Goal: Task Accomplishment & Management: Complete application form

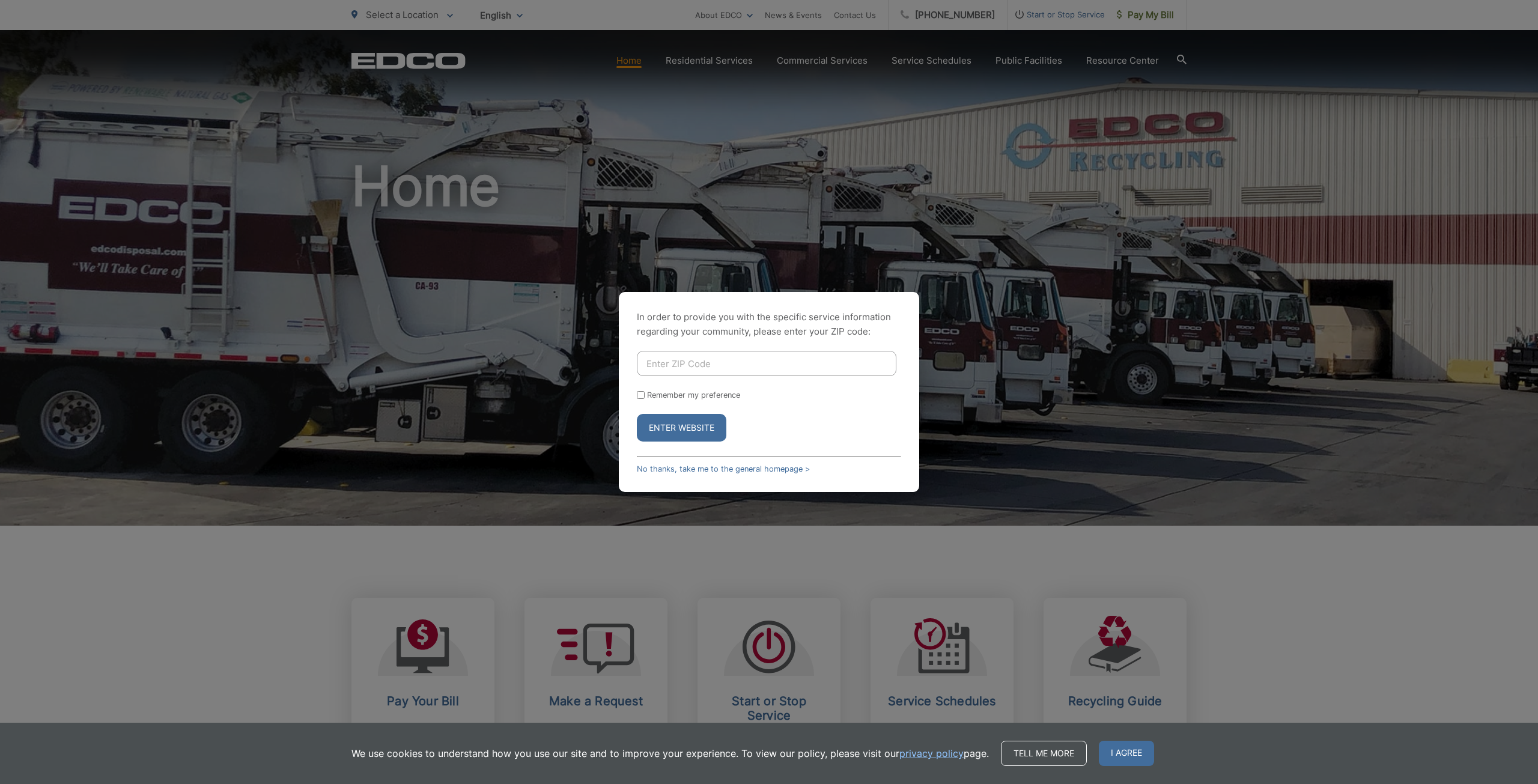
click at [676, 367] on input "Enter ZIP Code" at bounding box center [767, 363] width 260 height 25
type input "9"
type input "2"
type input "9"
paste input "91942"
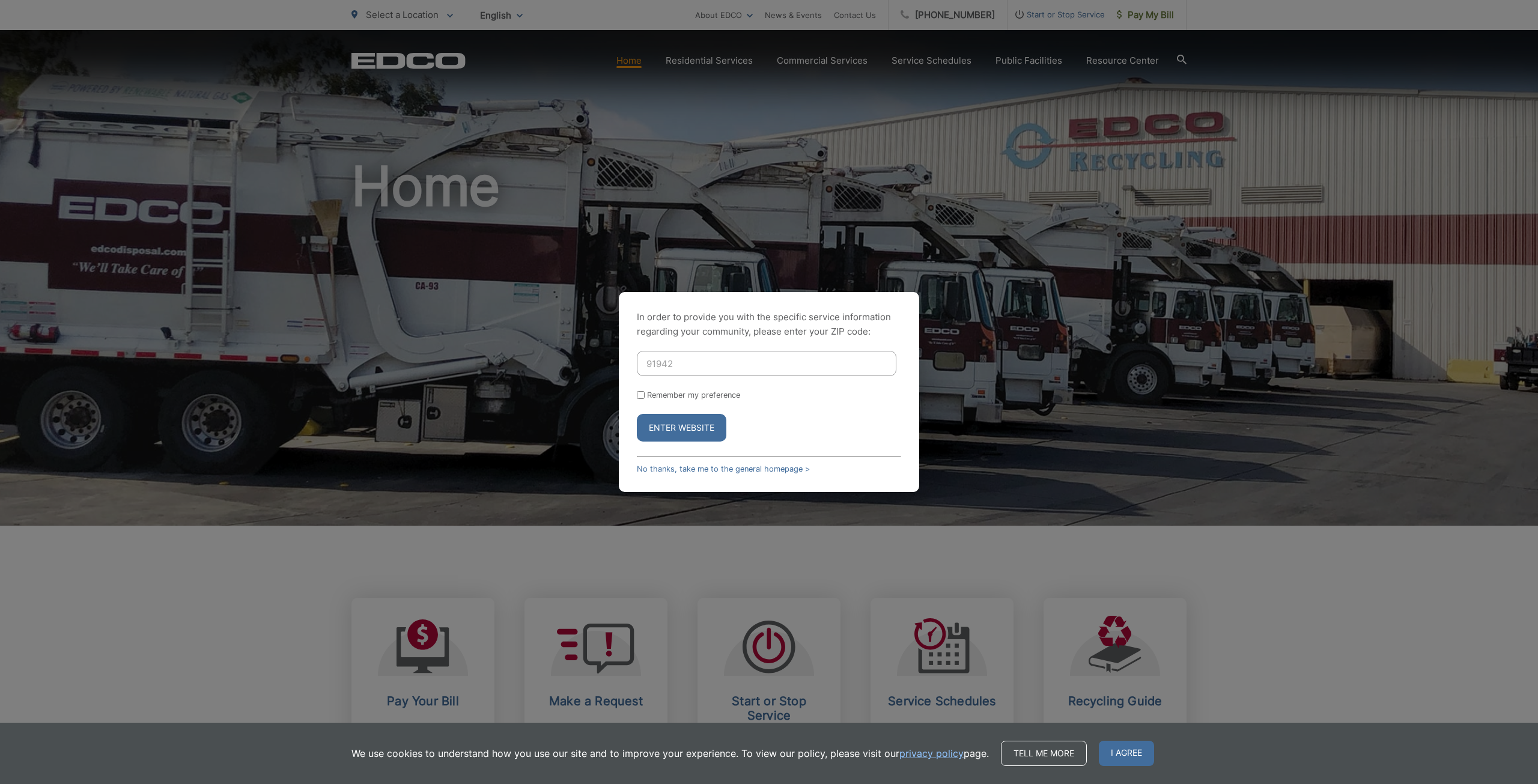
type input "91942"
click at [677, 393] on label "Remember my preference" at bounding box center [693, 394] width 93 height 9
click at [644, 393] on input "Remember my preference" at bounding box center [641, 395] width 8 height 8
checkbox input "true"
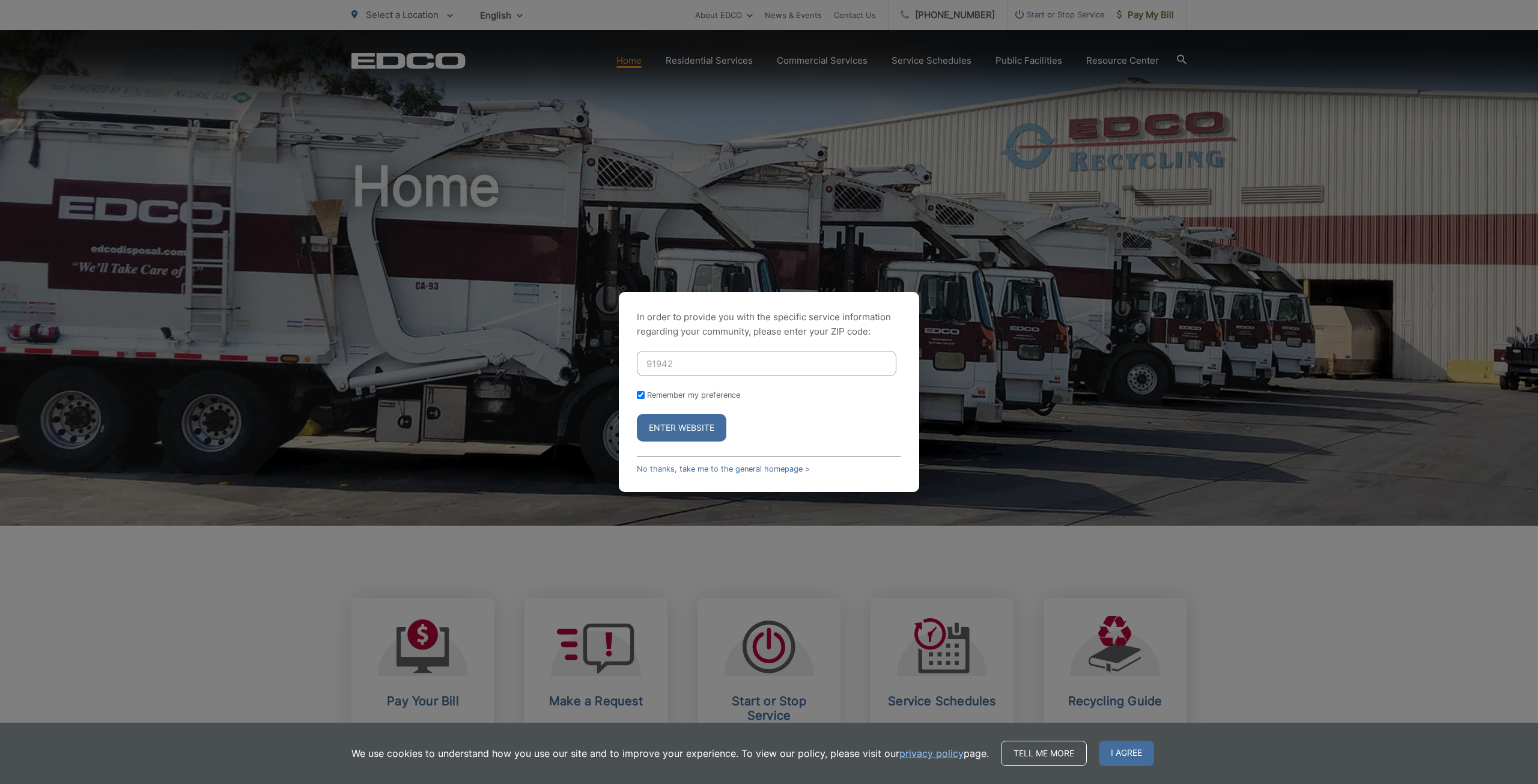
click at [671, 430] on button "Enter Website" at bounding box center [682, 428] width 90 height 28
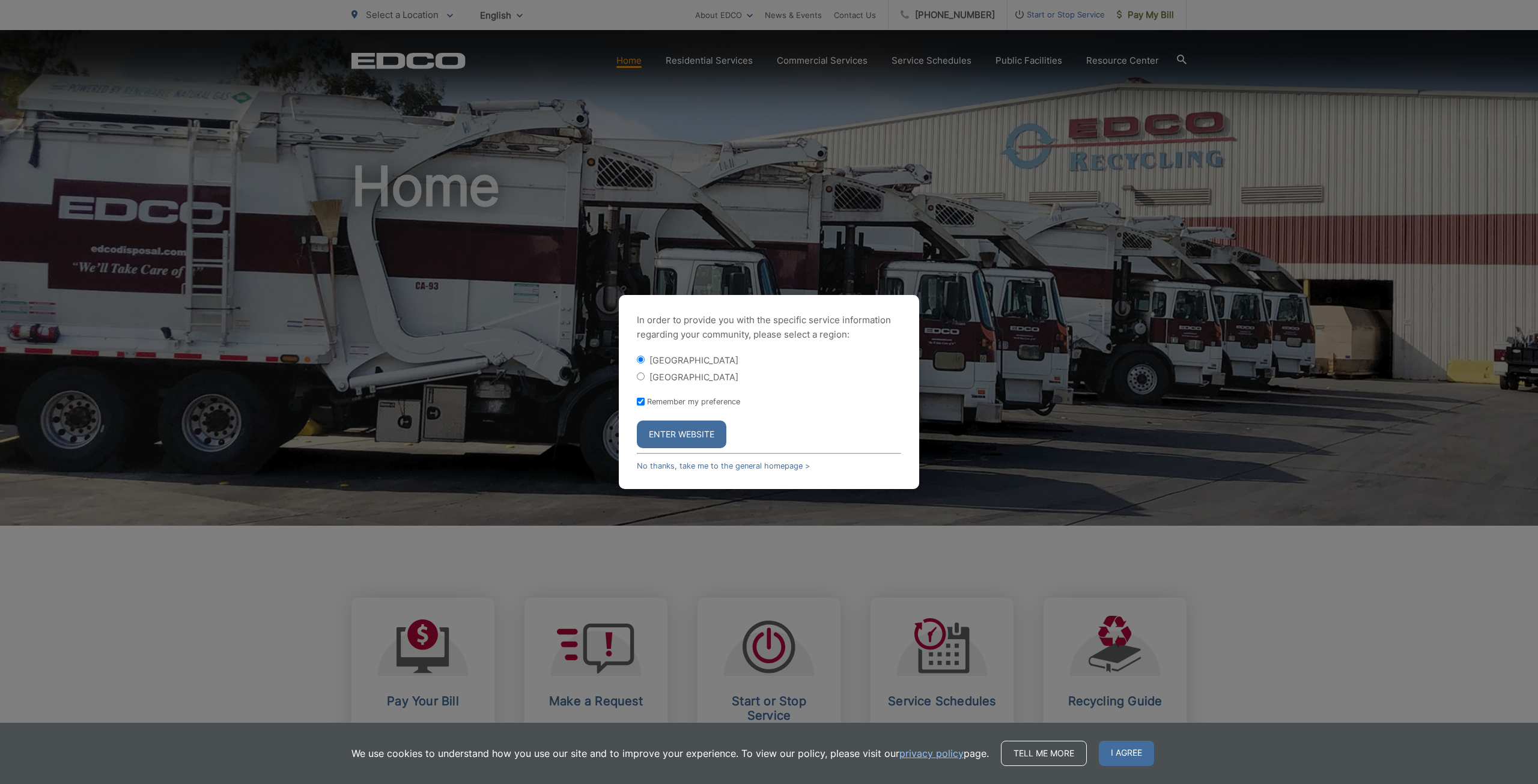
click at [674, 433] on button "Enter Website" at bounding box center [682, 434] width 90 height 28
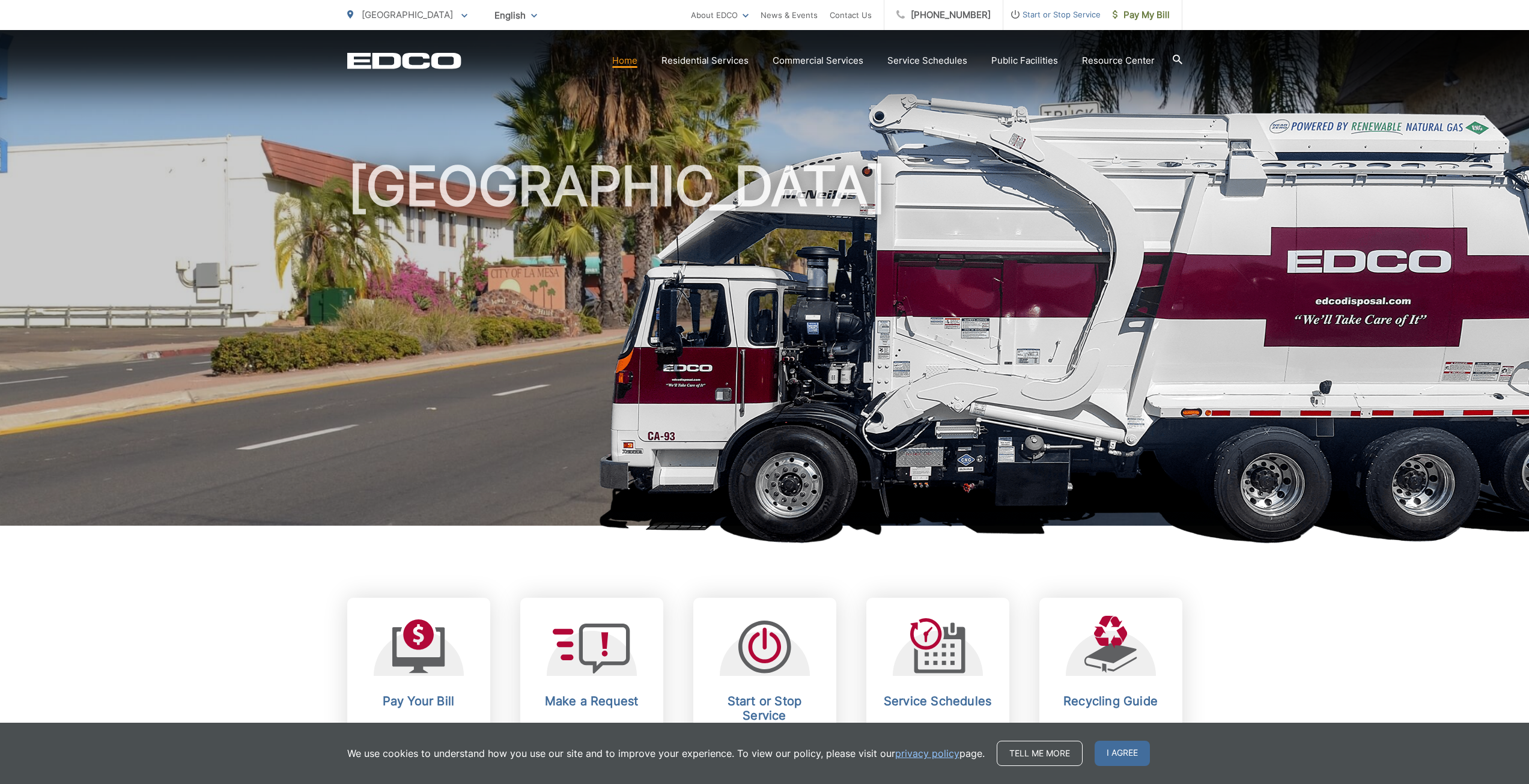
click at [1032, 14] on span "Start or Stop Service" at bounding box center [1051, 15] width 97 height 15
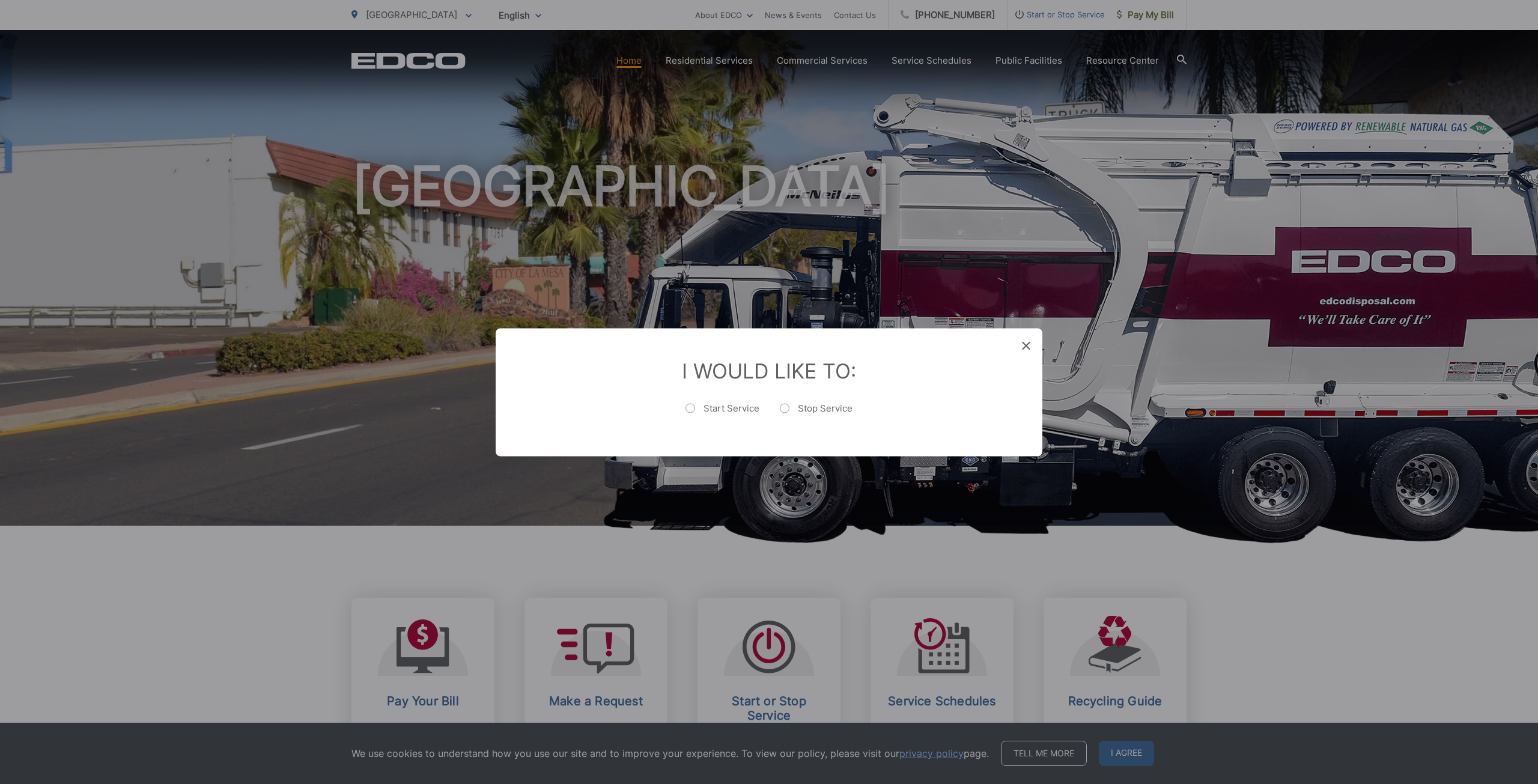
drag, startPoint x: 707, startPoint y: 418, endPoint x: 711, endPoint y: 412, distance: 7.2
click at [709, 416] on label "Start Service" at bounding box center [722, 413] width 74 height 24
radio input "true"
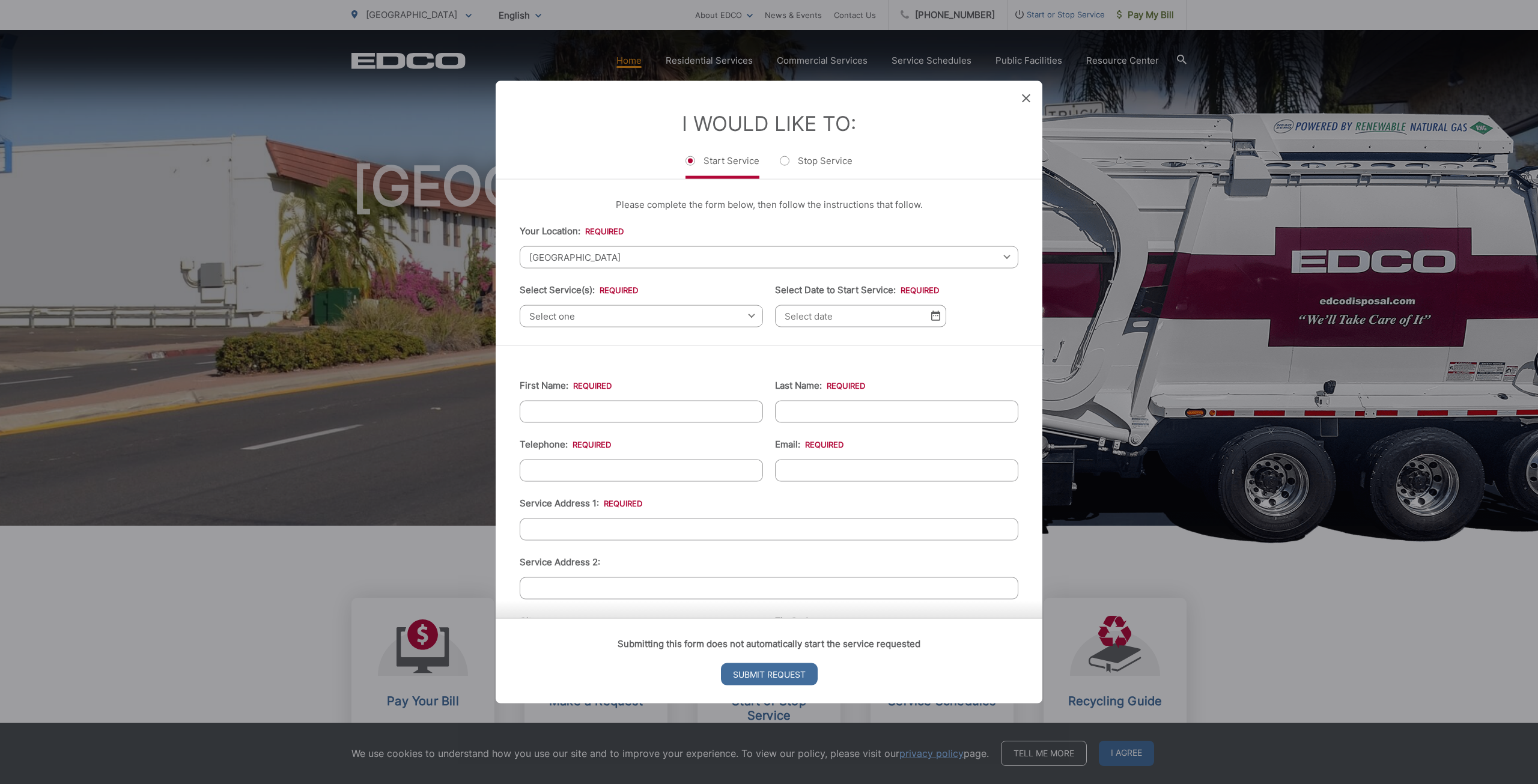
click at [610, 317] on span "Select one" at bounding box center [641, 315] width 243 height 22
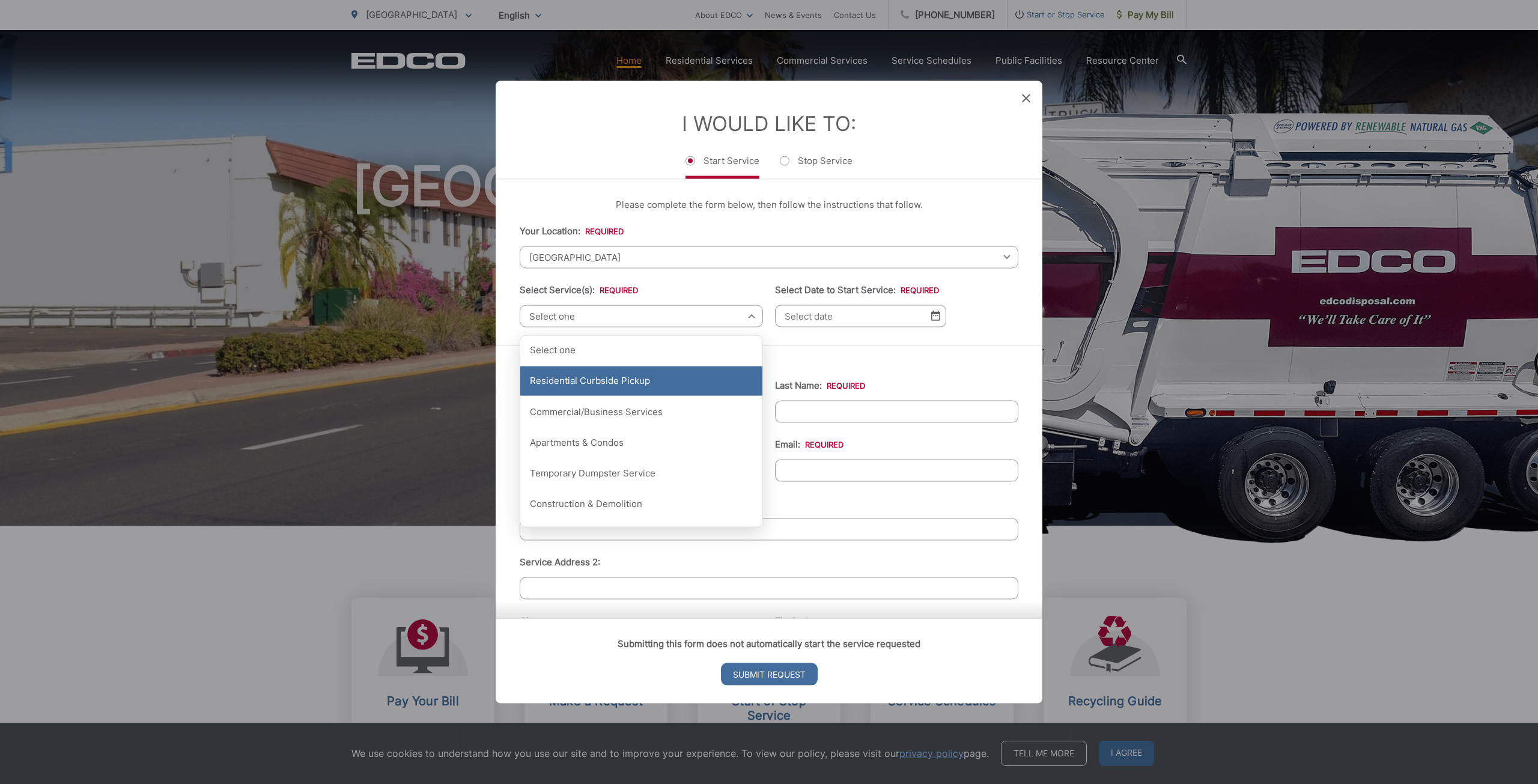
click at [605, 387] on div "Residential Curbside Pickup" at bounding box center [641, 381] width 242 height 30
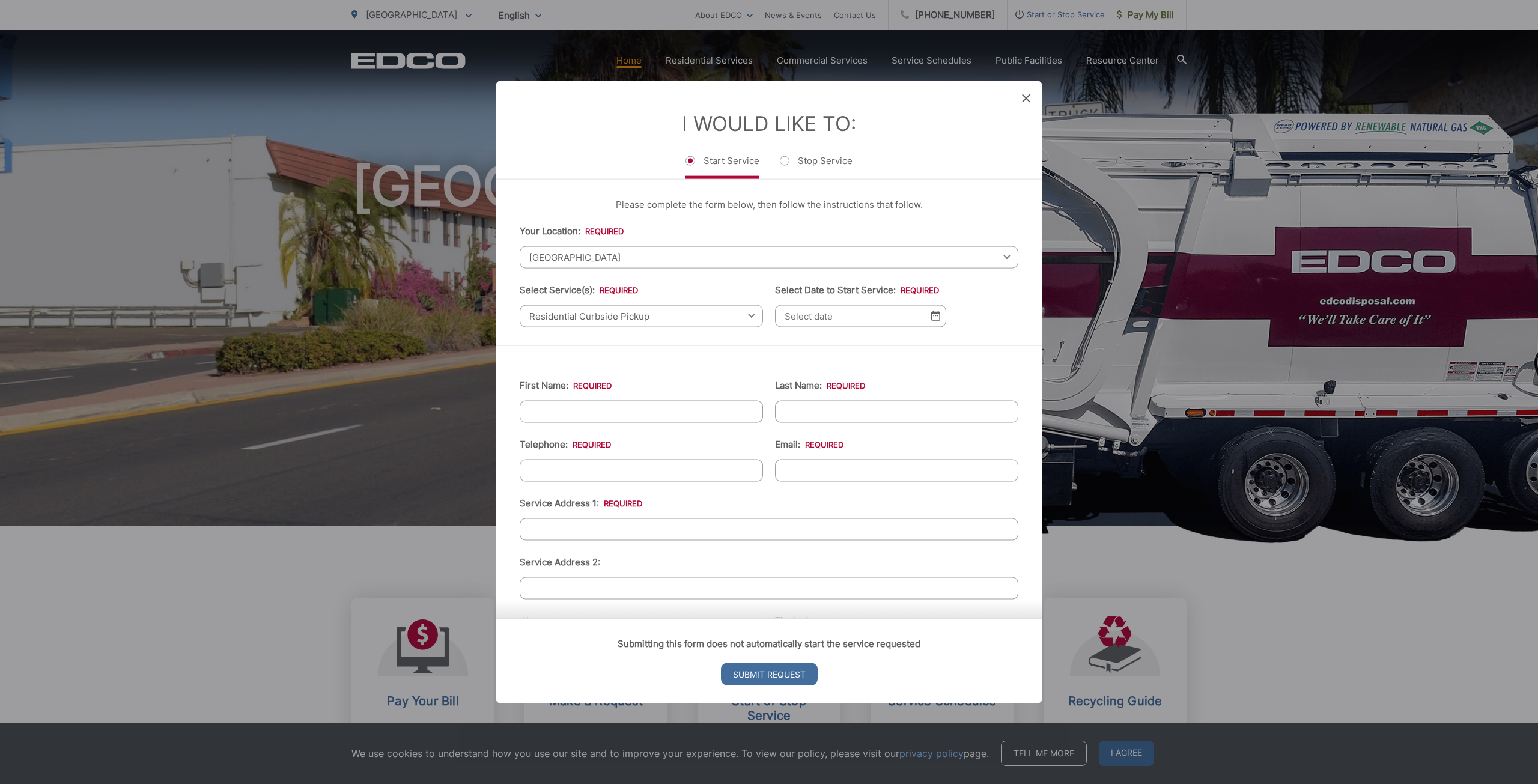
click at [830, 318] on input "Select Date to Start Service: *" at bounding box center [861, 315] width 172 height 22
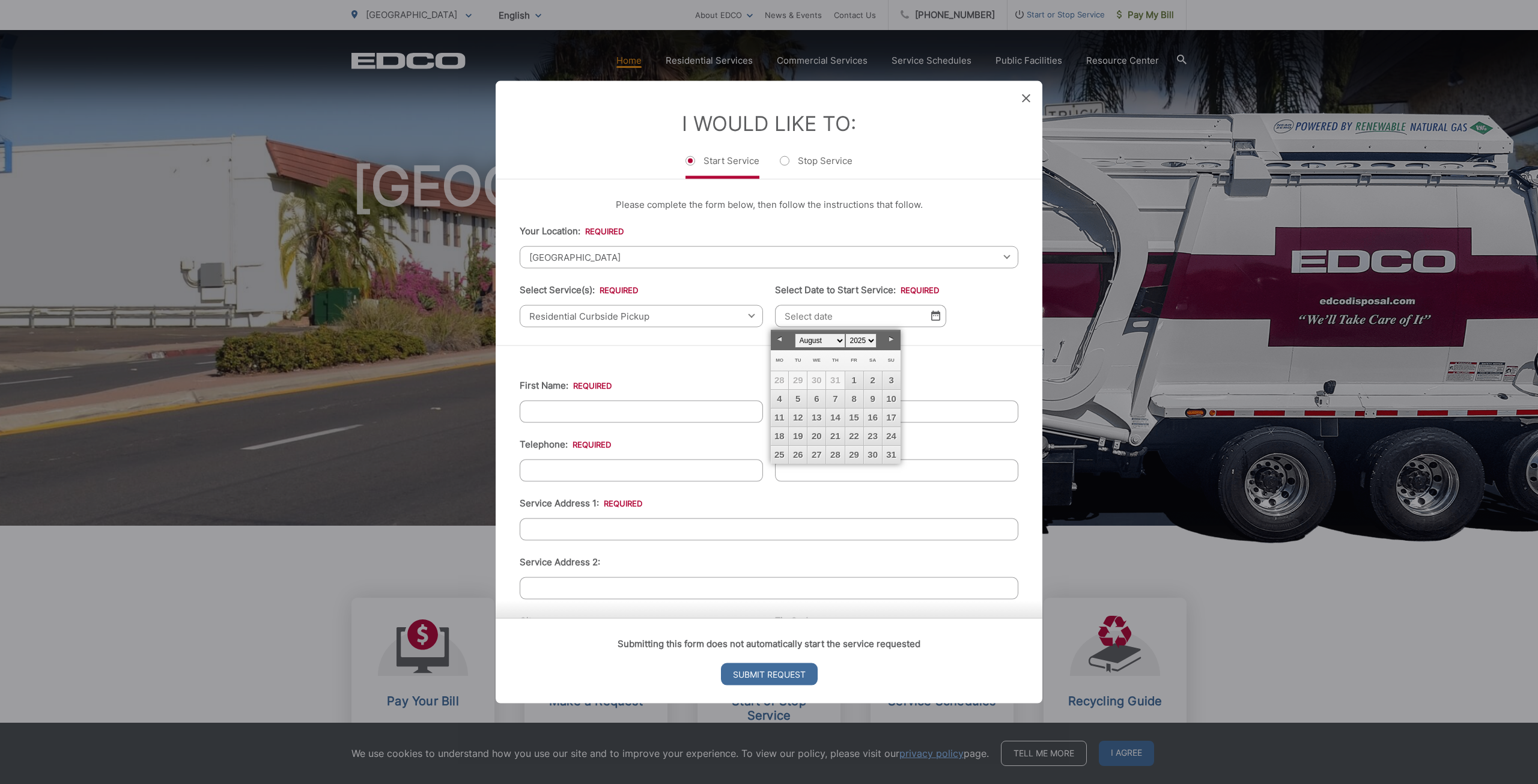
click at [778, 379] on span "28" at bounding box center [780, 381] width 18 height 18
click at [776, 342] on link "Prev" at bounding box center [780, 340] width 18 height 18
click at [891, 339] on link "Next" at bounding box center [891, 340] width 18 height 18
click at [805, 381] on span "29" at bounding box center [798, 381] width 18 height 18
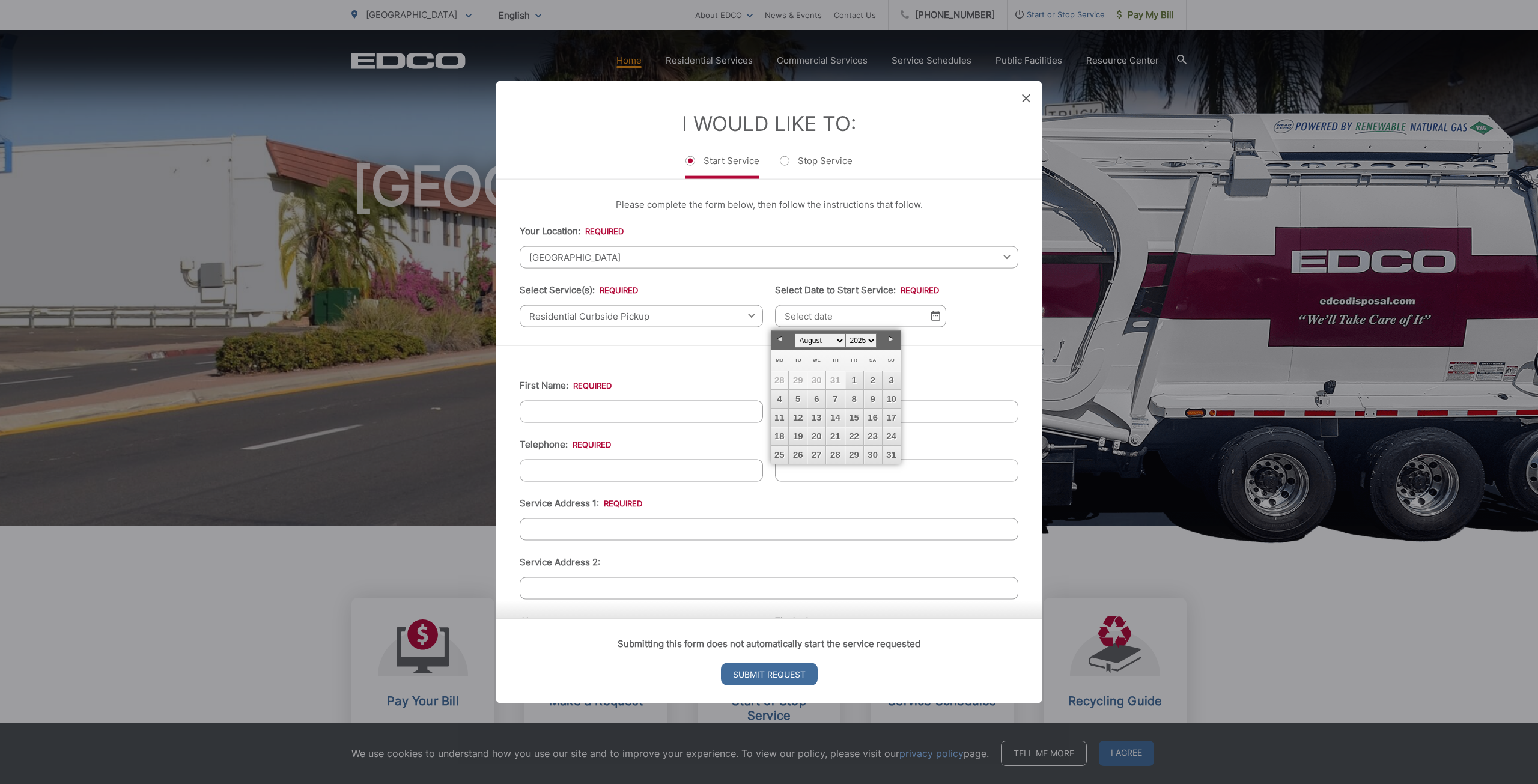
click at [800, 380] on span "29" at bounding box center [798, 381] width 18 height 18
click at [797, 378] on span "29" at bounding box center [798, 381] width 18 height 18
click at [795, 377] on span "29" at bounding box center [798, 381] width 18 height 18
click at [782, 376] on span "28" at bounding box center [780, 381] width 18 height 18
click at [780, 376] on span "28" at bounding box center [780, 381] width 18 height 18
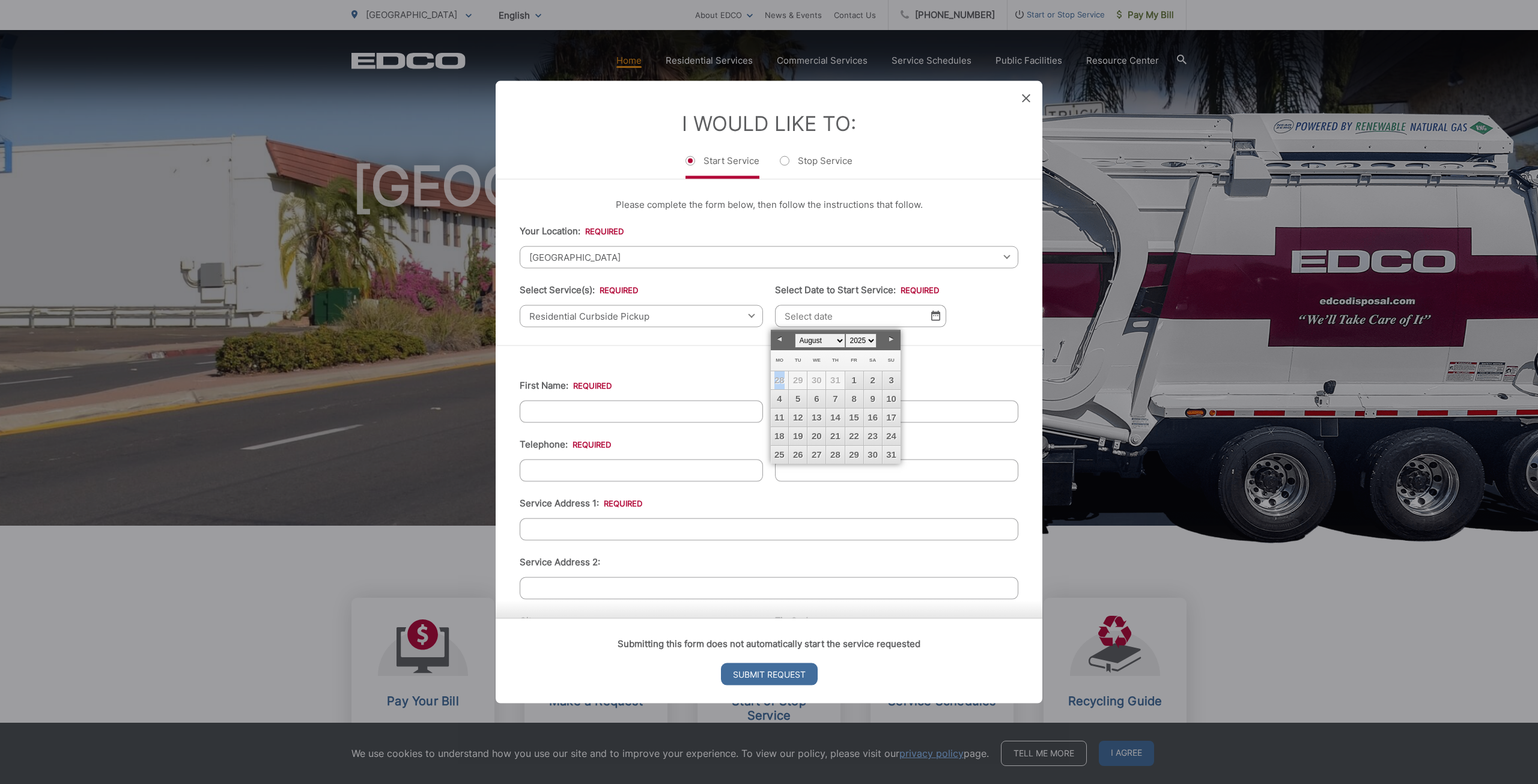
click at [780, 376] on span "28" at bounding box center [780, 381] width 18 height 18
click at [844, 358] on th "Th" at bounding box center [835, 361] width 19 height 21
click at [780, 340] on link "Prev" at bounding box center [780, 340] width 18 height 18
click at [891, 341] on link "Next" at bounding box center [891, 340] width 18 height 18
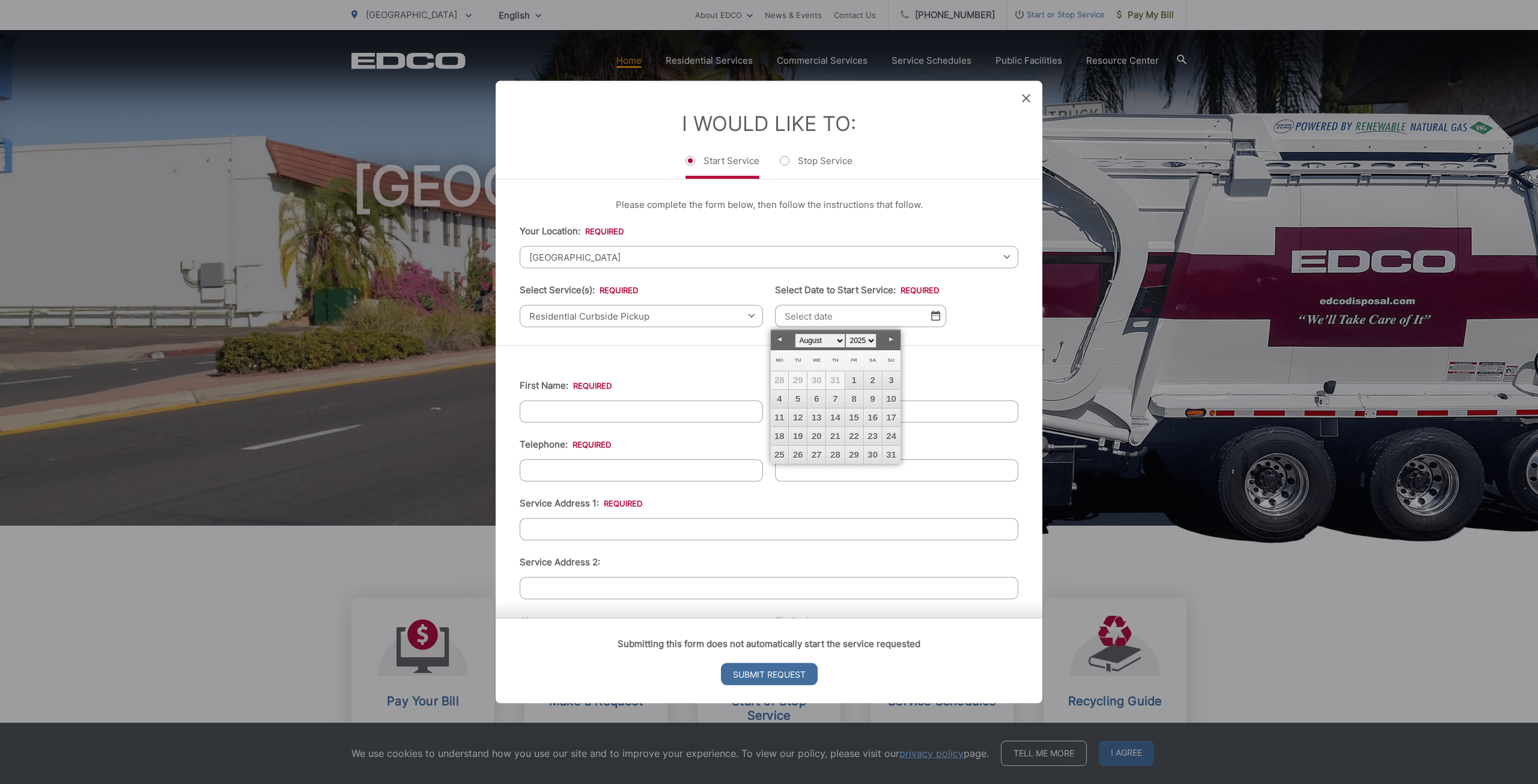
click at [773, 374] on span "28" at bounding box center [780, 381] width 18 height 18
click at [776, 376] on span "28" at bounding box center [780, 381] width 18 height 18
click at [777, 376] on span "28" at bounding box center [780, 381] width 18 height 18
click at [733, 294] on li "Select Service(s): * Select one Residential Curbside Pickup Commercial/Business…" at bounding box center [641, 305] width 243 height 44
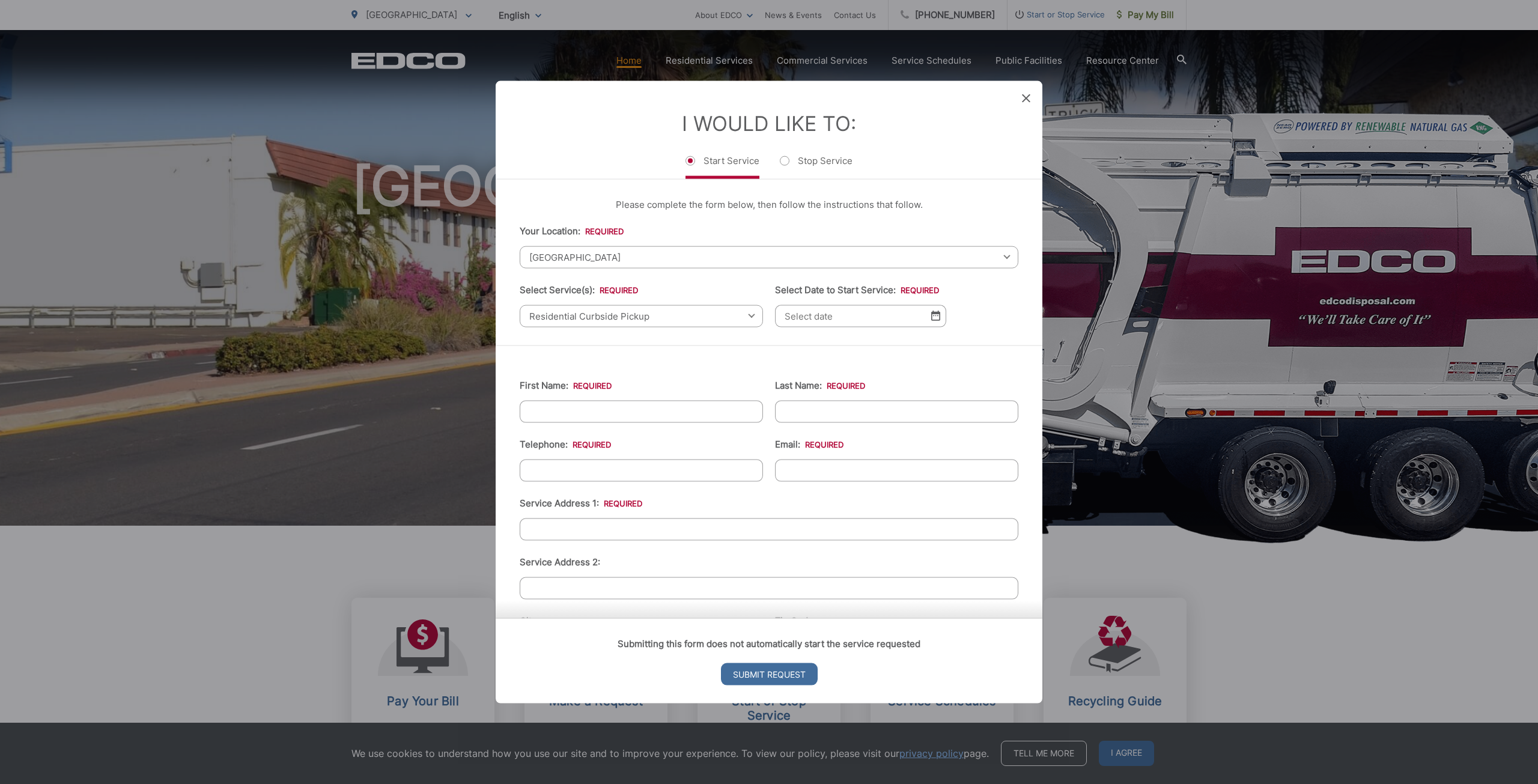
click at [888, 321] on input "Select Date to Start Service: *" at bounding box center [861, 315] width 172 height 22
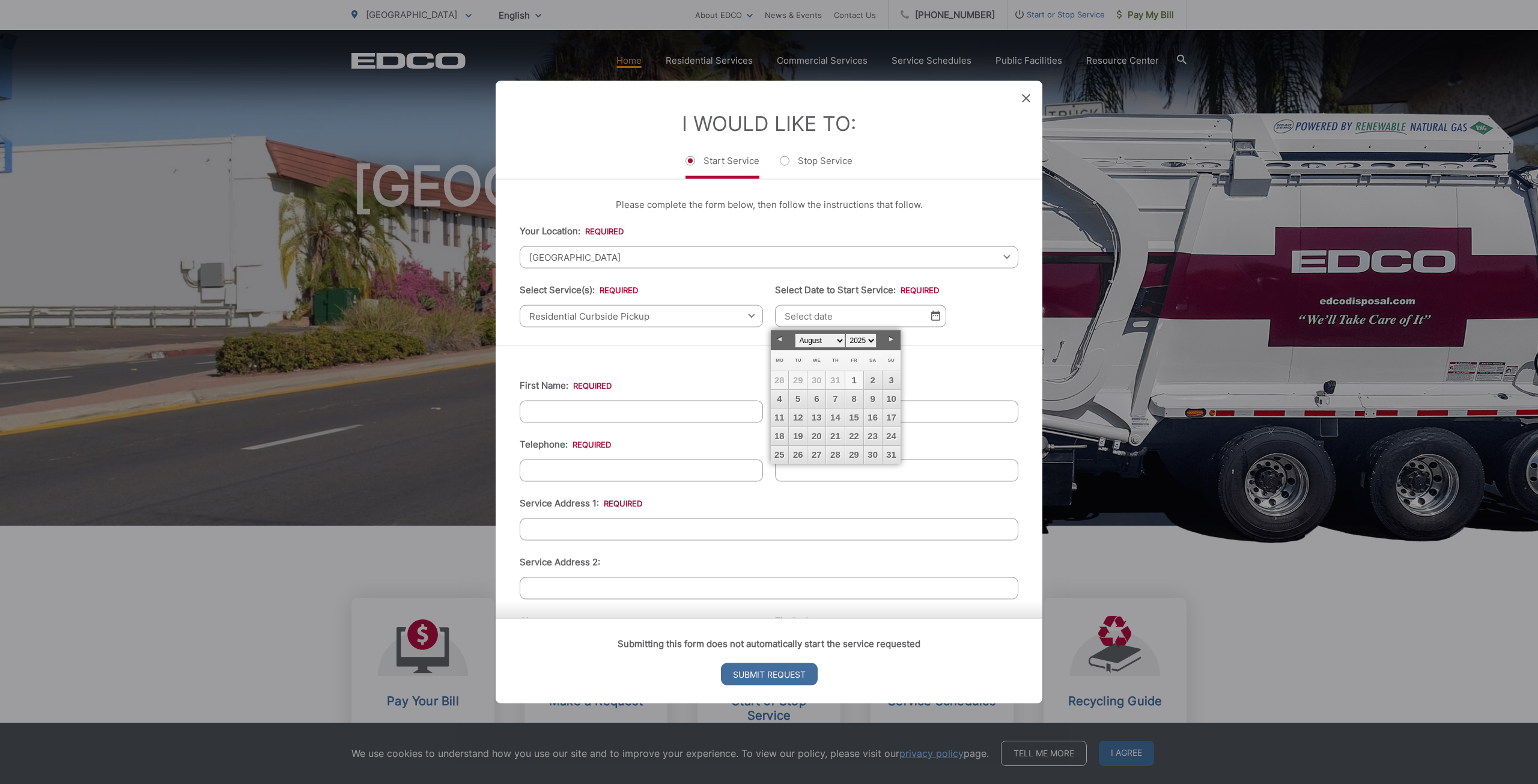
click at [852, 381] on link "1" at bounding box center [854, 381] width 18 height 18
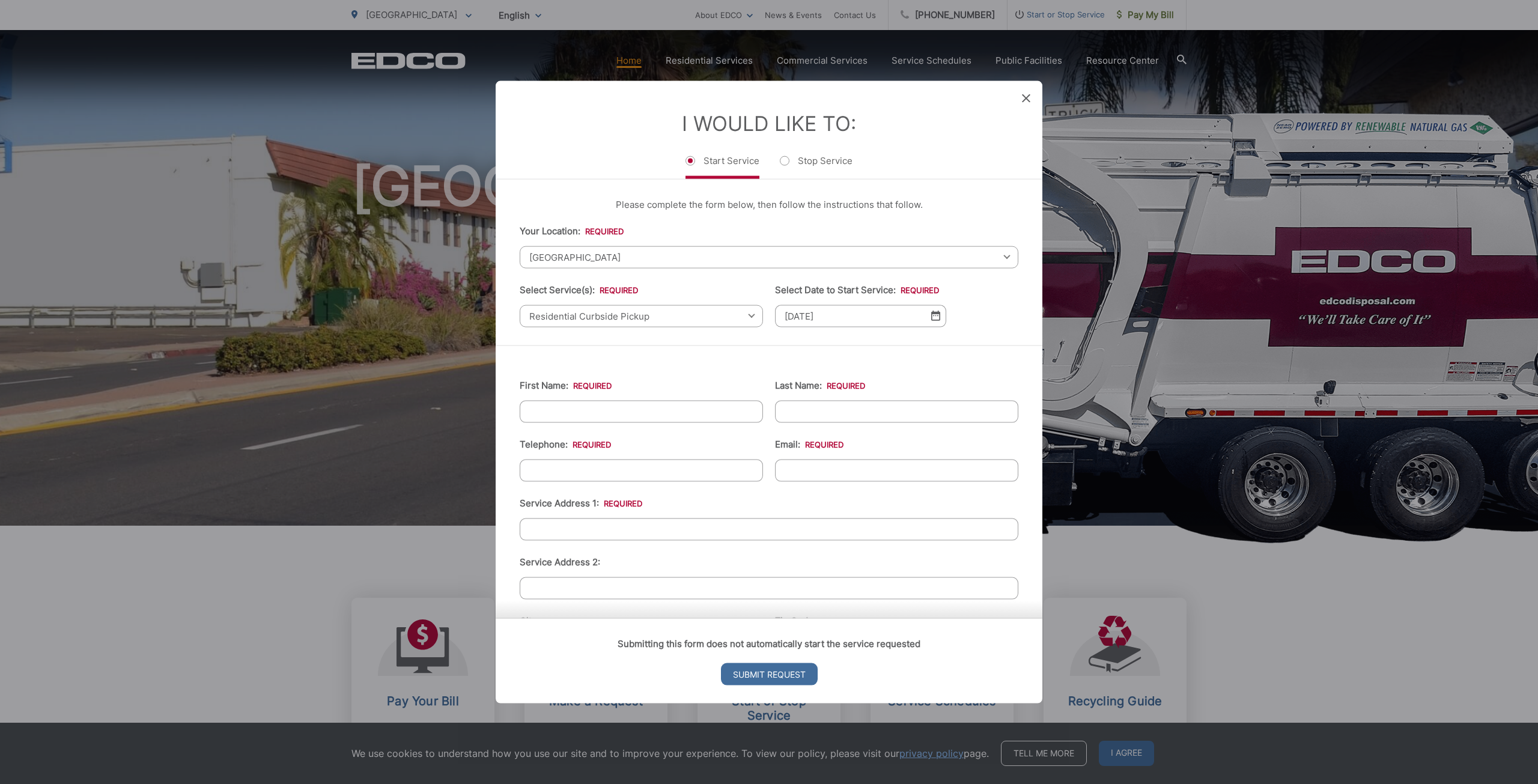
click at [837, 322] on input "[DATE]" at bounding box center [861, 315] width 172 height 22
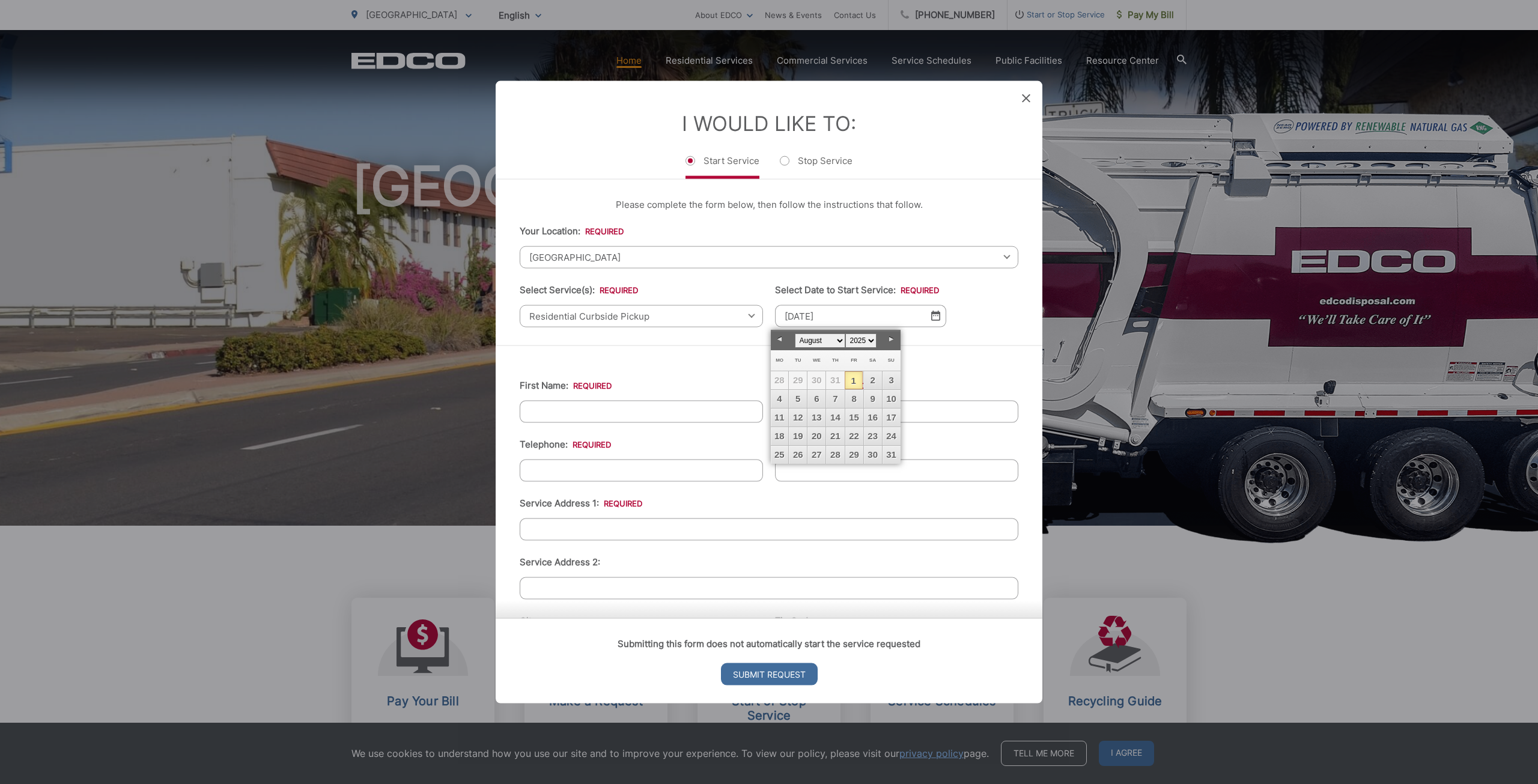
click at [836, 377] on span "31" at bounding box center [835, 381] width 18 height 18
click at [836, 378] on span "31" at bounding box center [835, 381] width 18 height 18
click at [839, 313] on input "[DATE]" at bounding box center [861, 315] width 172 height 22
click at [842, 339] on select "January February March April May June July August September October November De…" at bounding box center [820, 341] width 51 height 15
drag, startPoint x: 842, startPoint y: 339, endPoint x: 862, endPoint y: 328, distance: 22.8
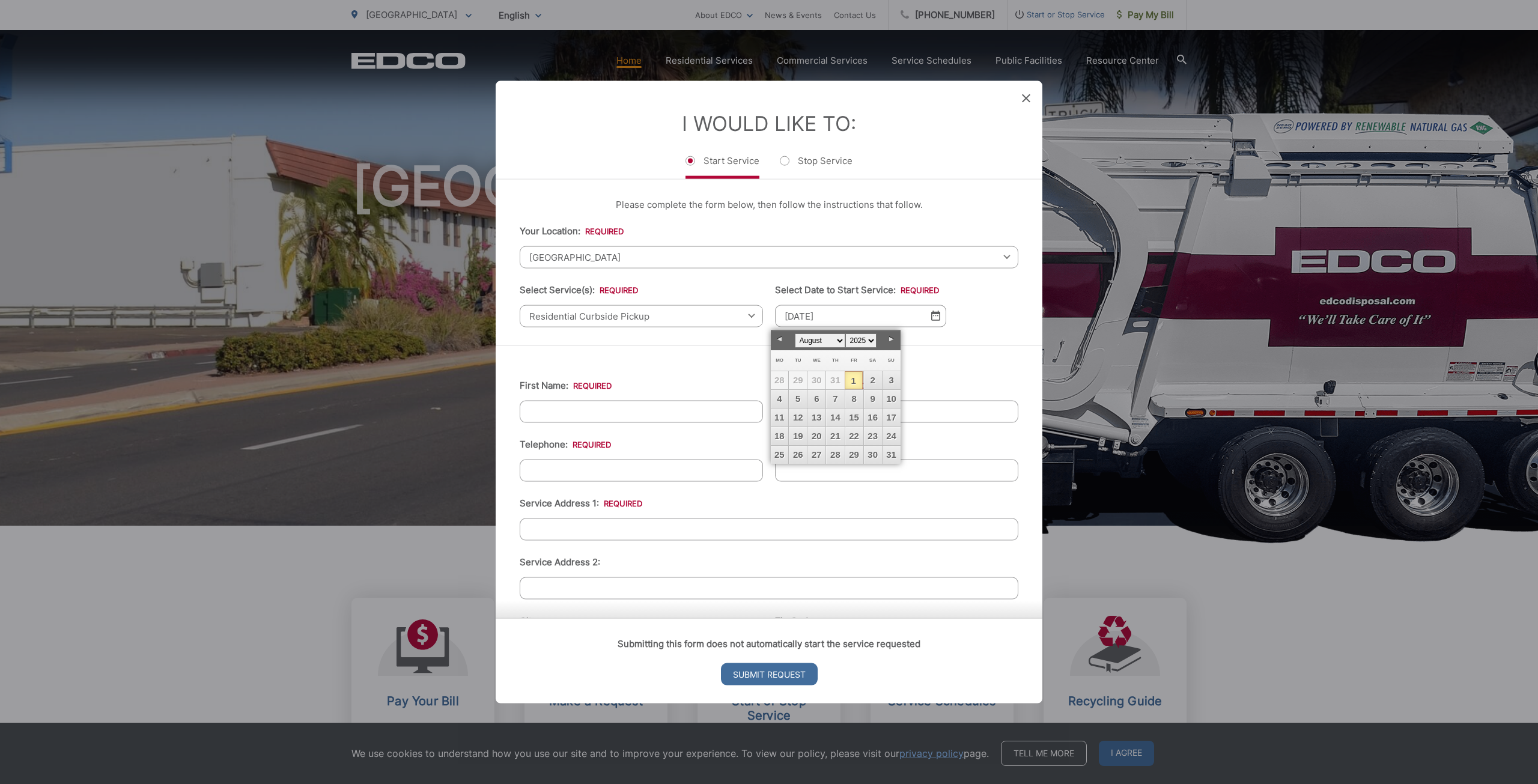
click at [844, 338] on select "January February March April May June July August September October November De…" at bounding box center [820, 341] width 51 height 15
drag, startPoint x: 858, startPoint y: 316, endPoint x: 840, endPoint y: 317, distance: 18.0
click at [856, 317] on input "[DATE]" at bounding box center [861, 315] width 172 height 22
click at [787, 315] on input "[DATE]" at bounding box center [861, 315] width 172 height 22
click at [791, 317] on input "[DATE]" at bounding box center [861, 315] width 172 height 22
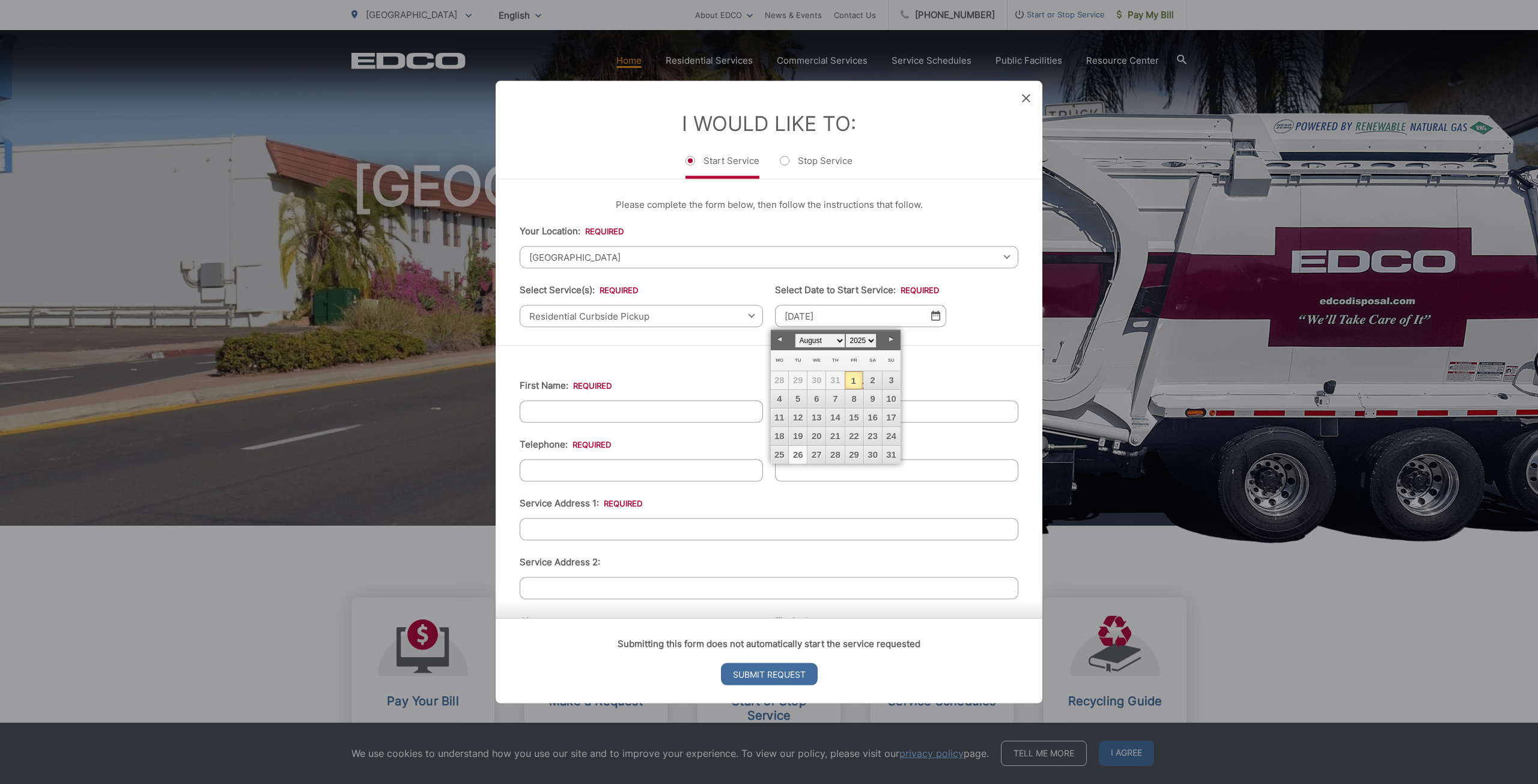
click at [800, 452] on link "26" at bounding box center [798, 455] width 18 height 18
type input "[DATE]"
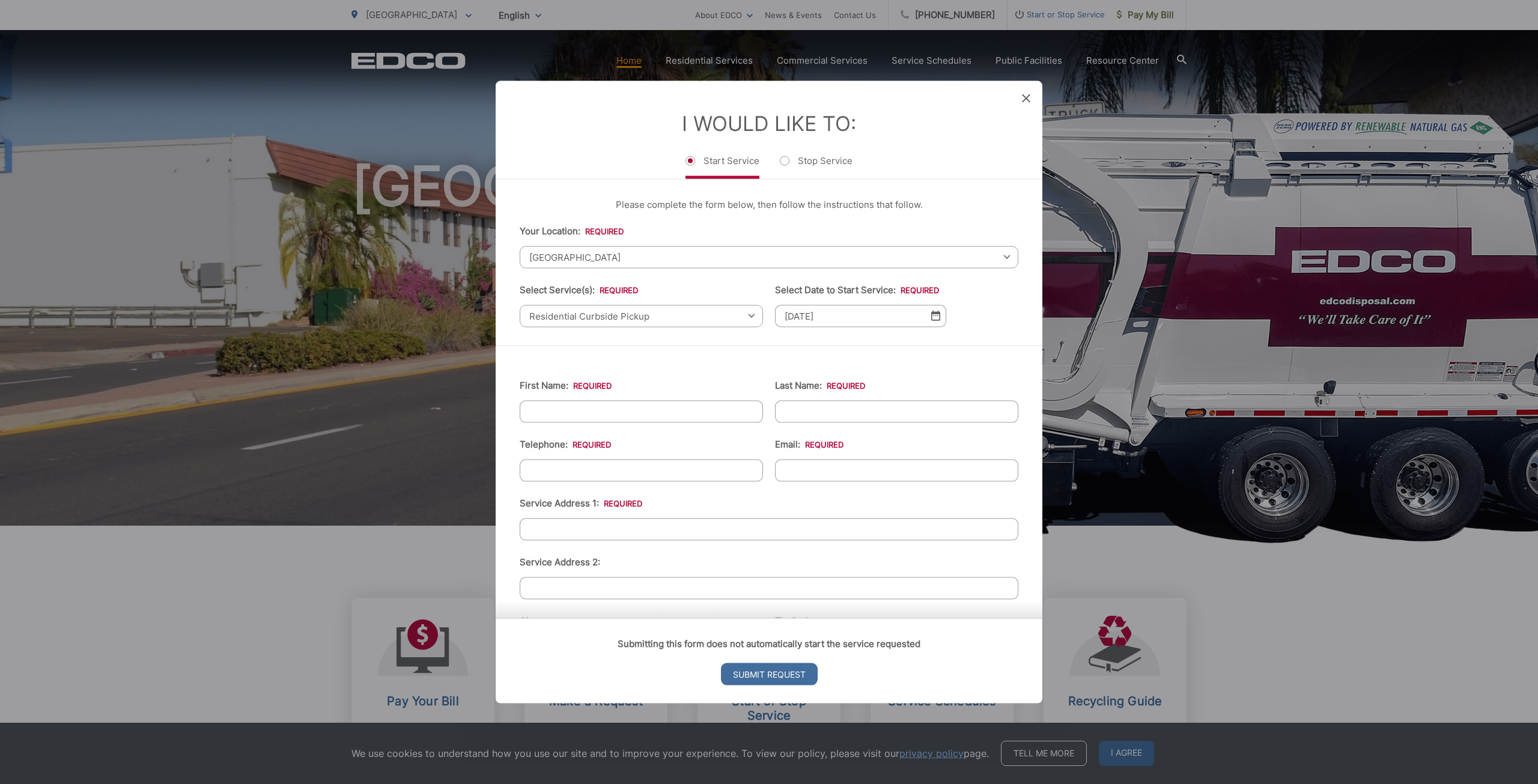
click at [635, 412] on input "First Name: *" at bounding box center [641, 411] width 243 height 22
click at [635, 411] on input "First Name: *" at bounding box center [641, 411] width 243 height 22
type input "Hunter"
type input "[PERSON_NAME]"
type input "[PHONE_NUMBER]"
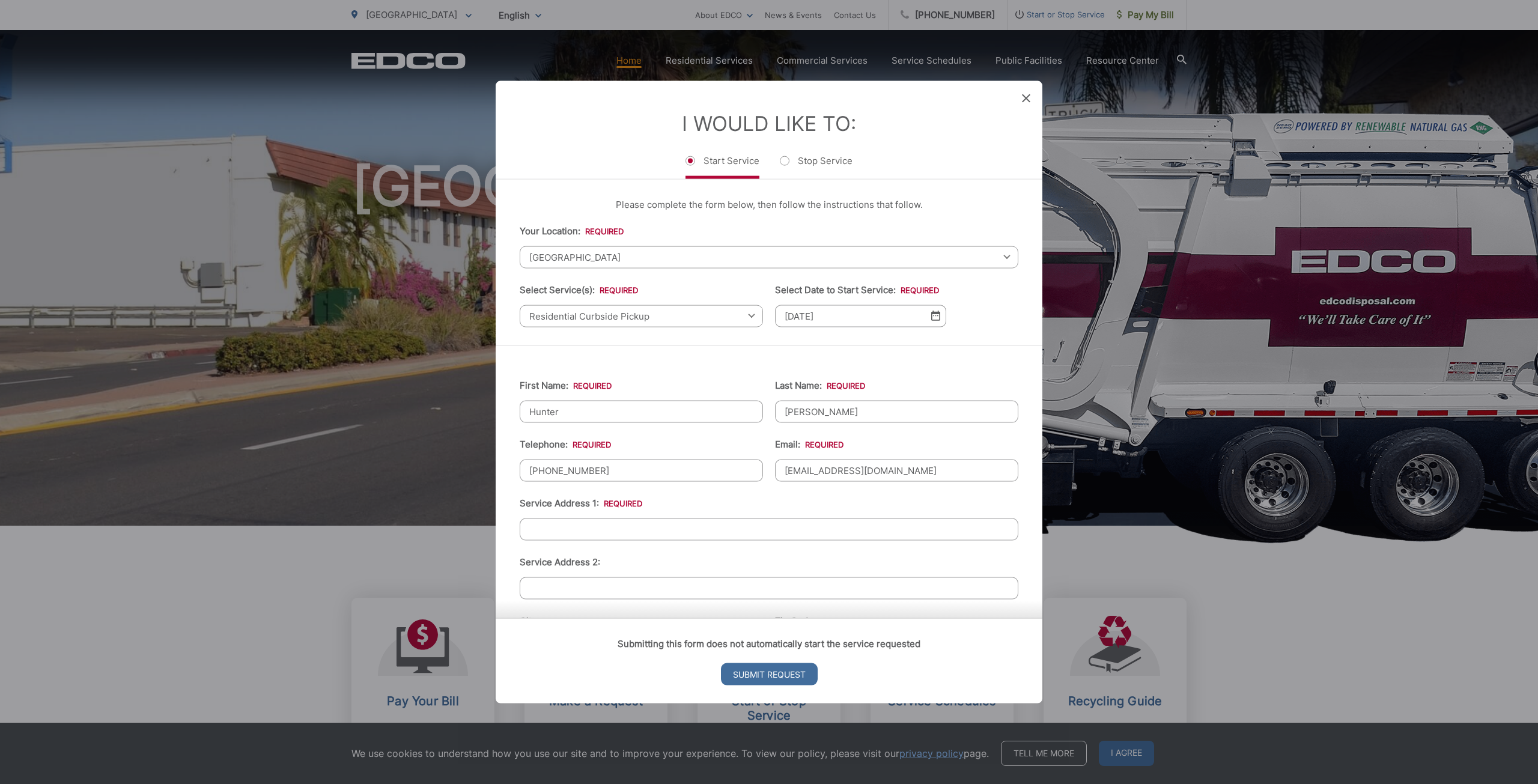
type input "[EMAIL_ADDRESS][DOMAIN_NAME]"
type input "[STREET_ADDRESS]"
type input "8592854710"
type input "La Mesa"
type input "91942"
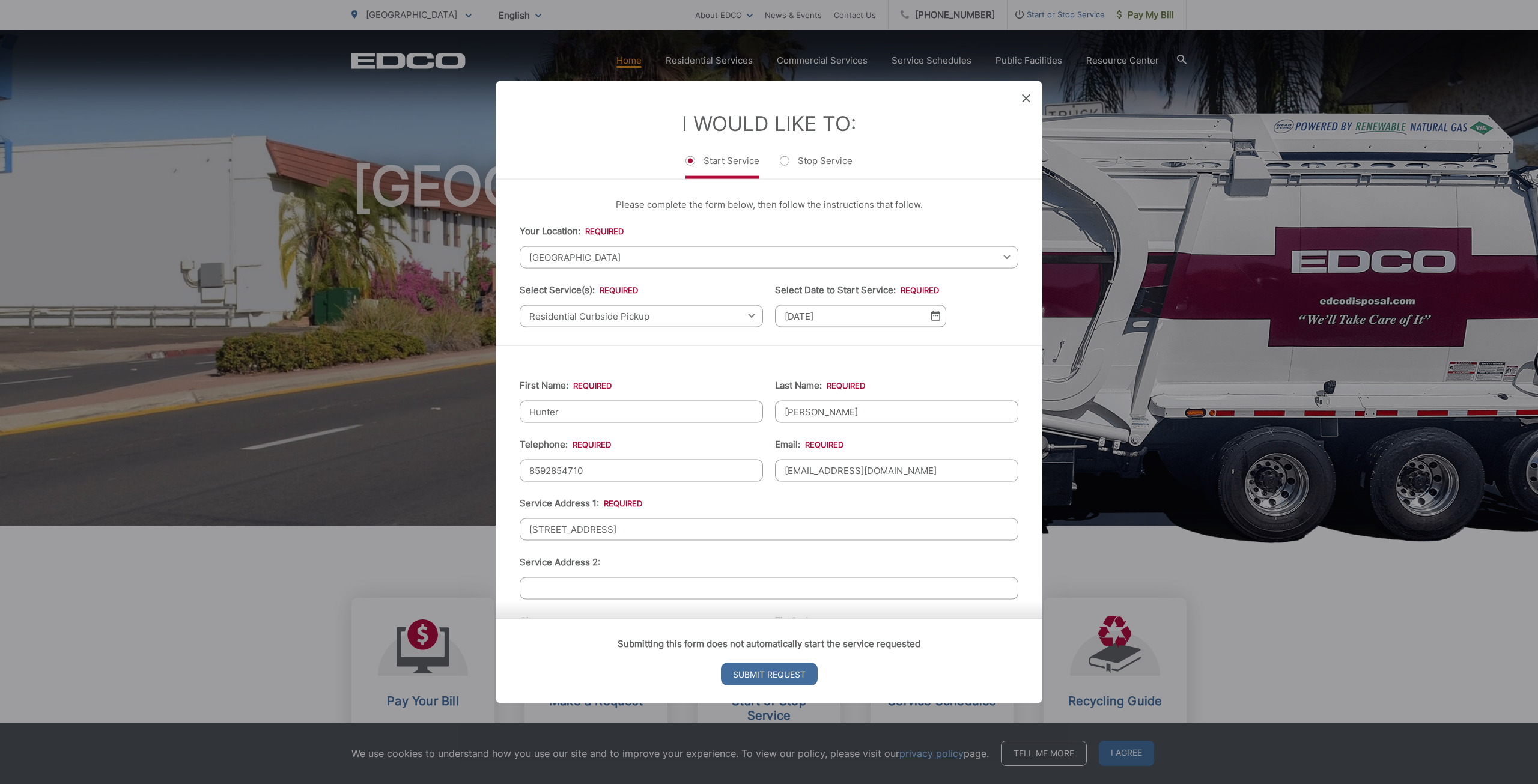
type input "[PHONE_NUMBER]"
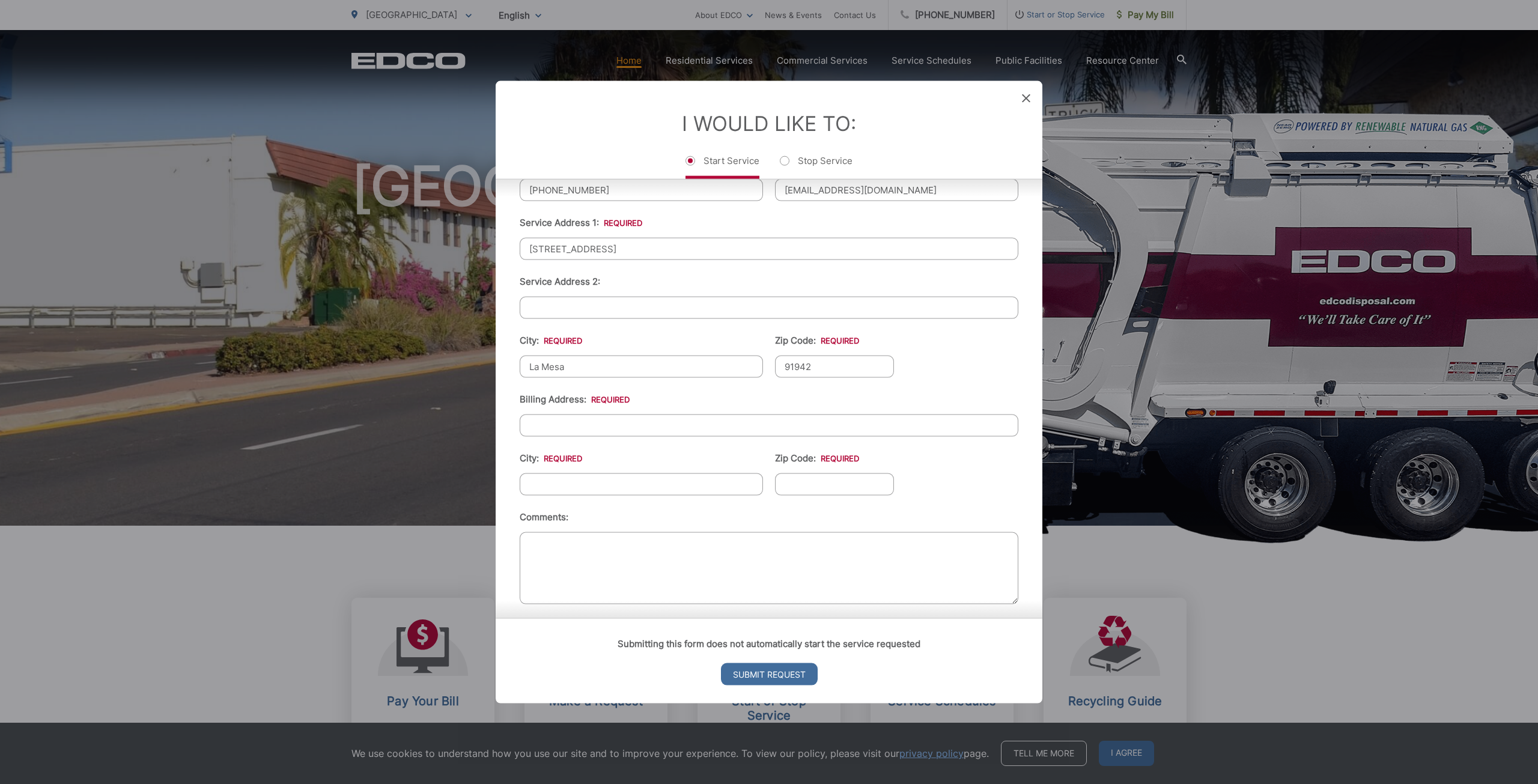
scroll to position [288, 0]
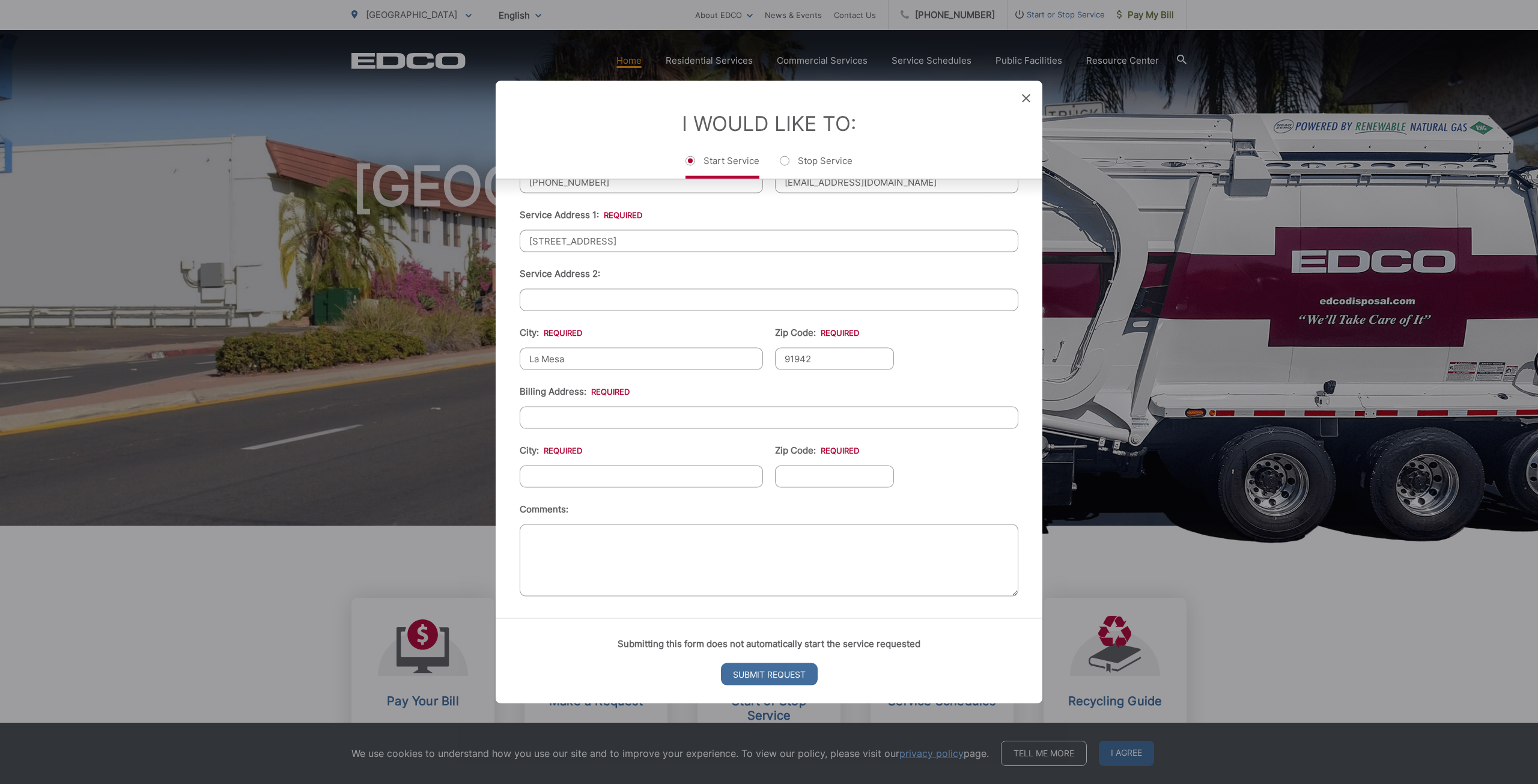
click at [614, 420] on input "Billing Address: *" at bounding box center [769, 416] width 498 height 22
type input "[STREET_ADDRESS]"
type input "La Mesa"
type input "91942"
click at [777, 670] on input "Submit Request" at bounding box center [769, 674] width 96 height 22
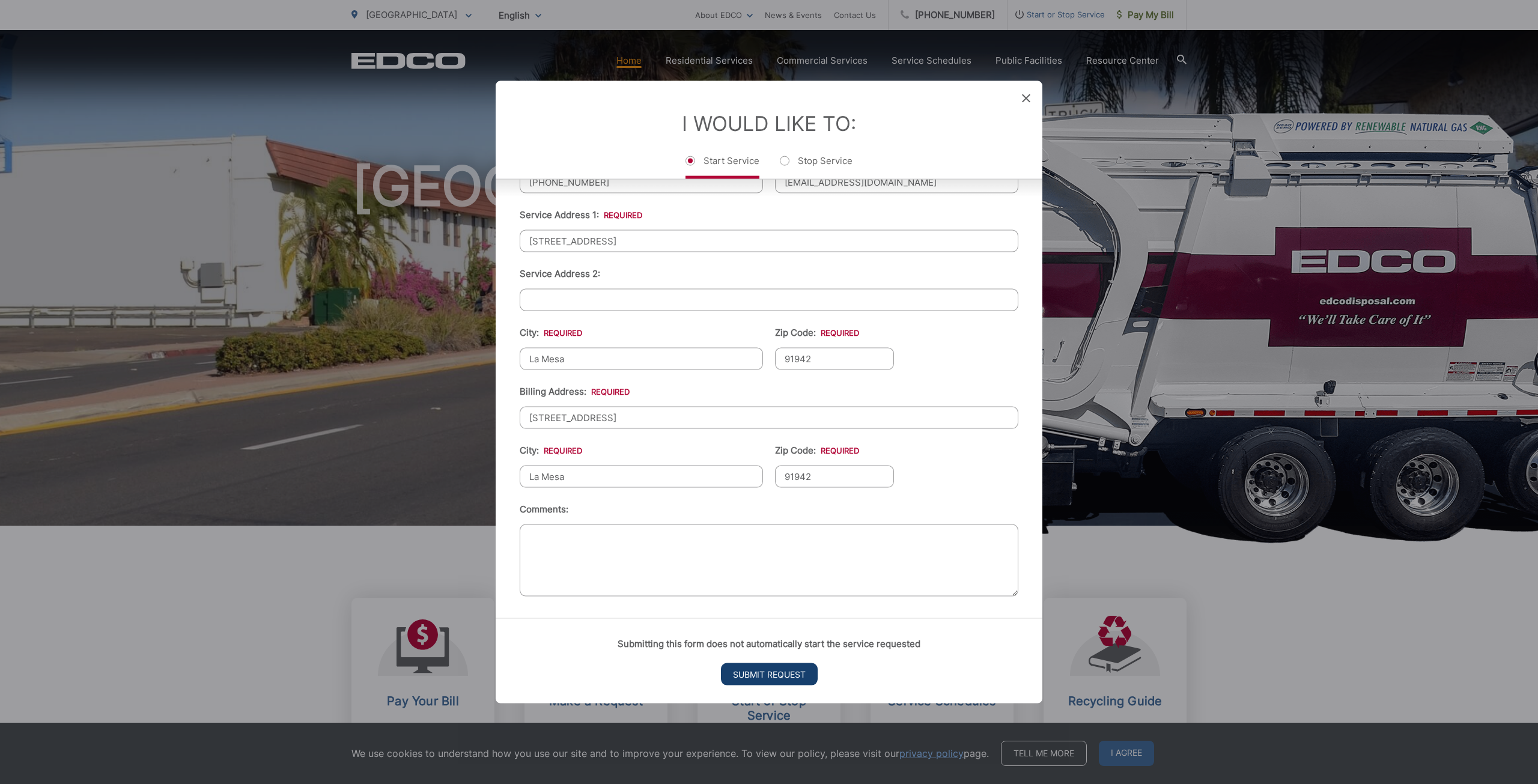
click at [777, 670] on input "Submit Request" at bounding box center [769, 674] width 96 height 22
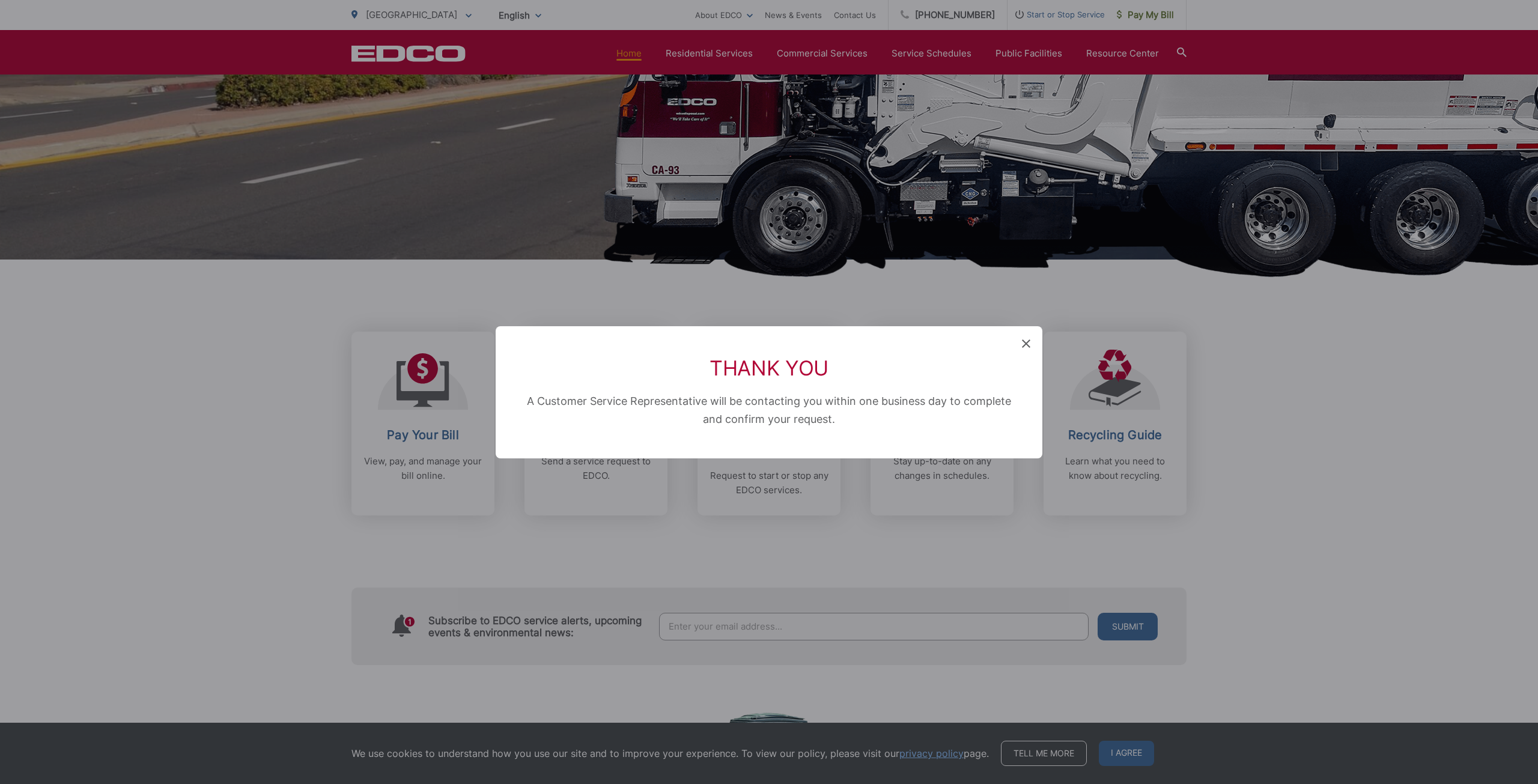
click at [1030, 341] on div "Thank You A Customer Service Representative will be contacting you within one b…" at bounding box center [769, 392] width 546 height 132
click at [1026, 344] on icon at bounding box center [1026, 344] width 8 height 8
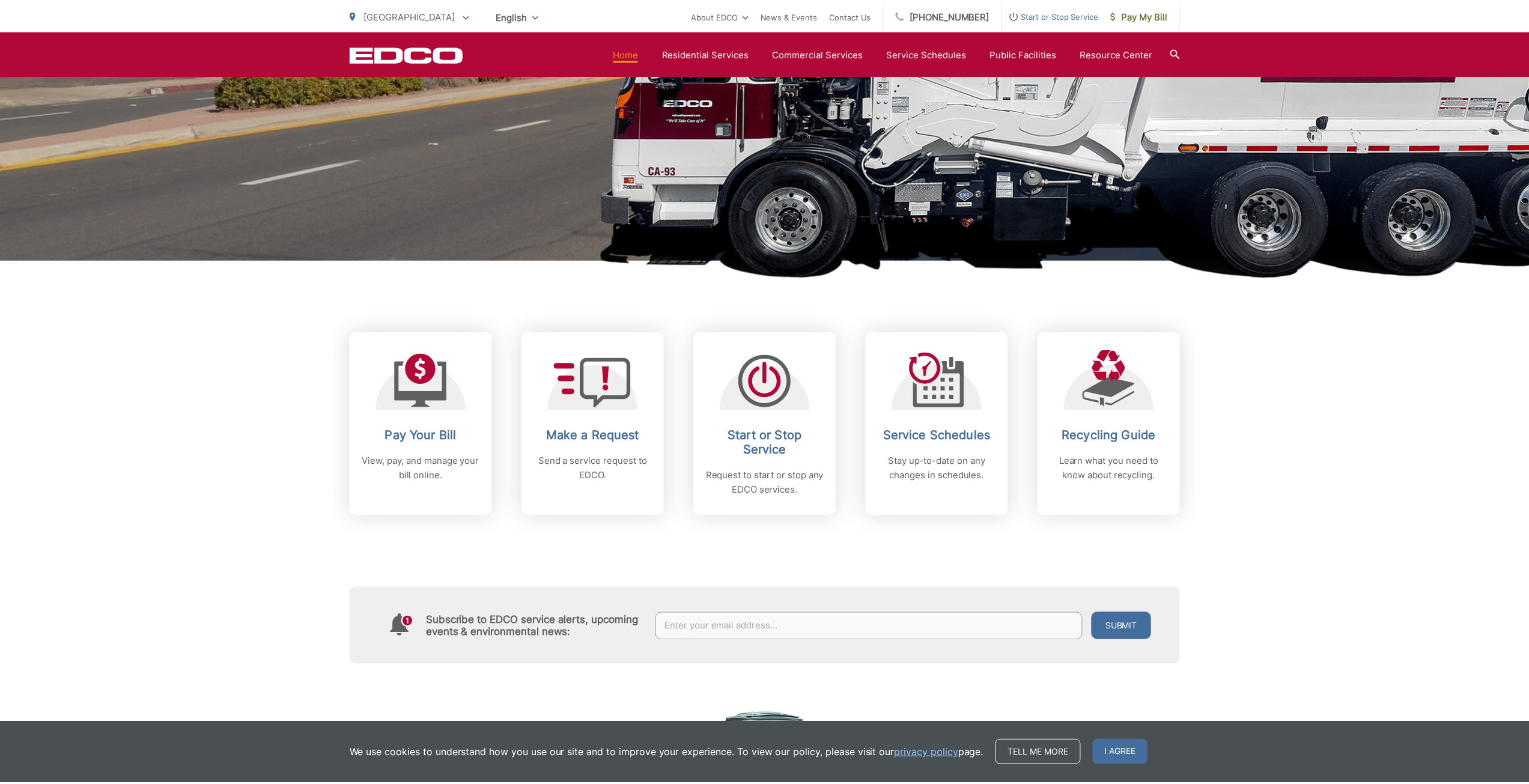
scroll to position [0, 0]
